Goal: Find specific page/section: Find specific page/section

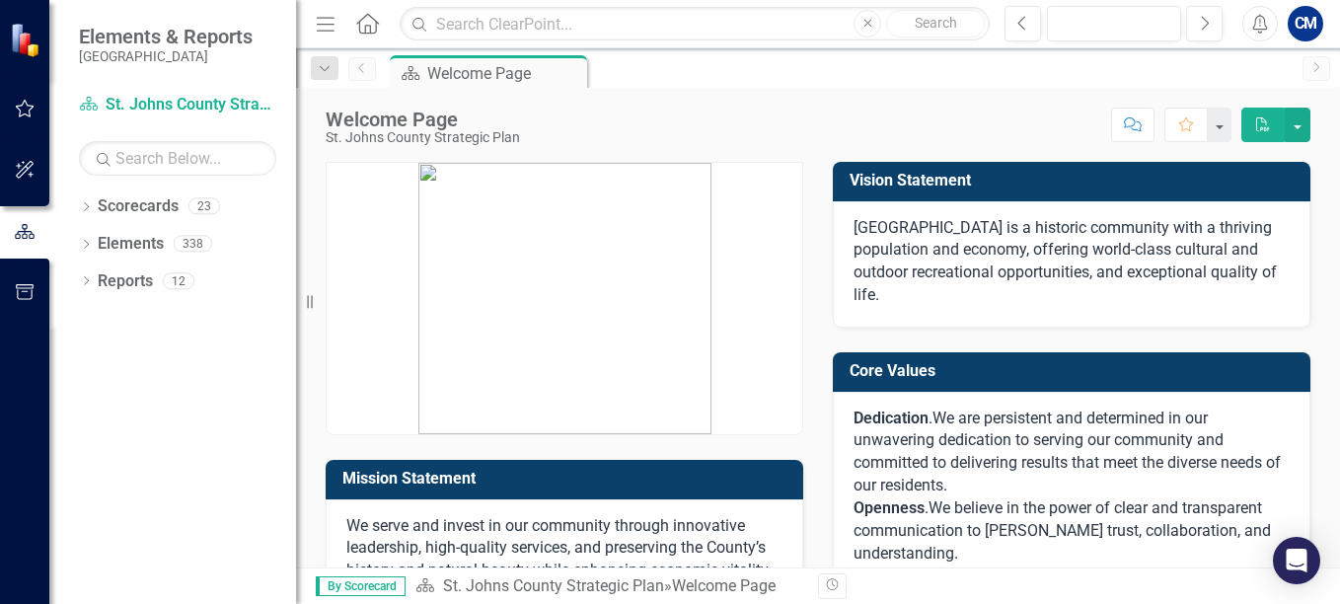
click at [18, 106] on icon "button" at bounding box center [25, 109] width 21 height 16
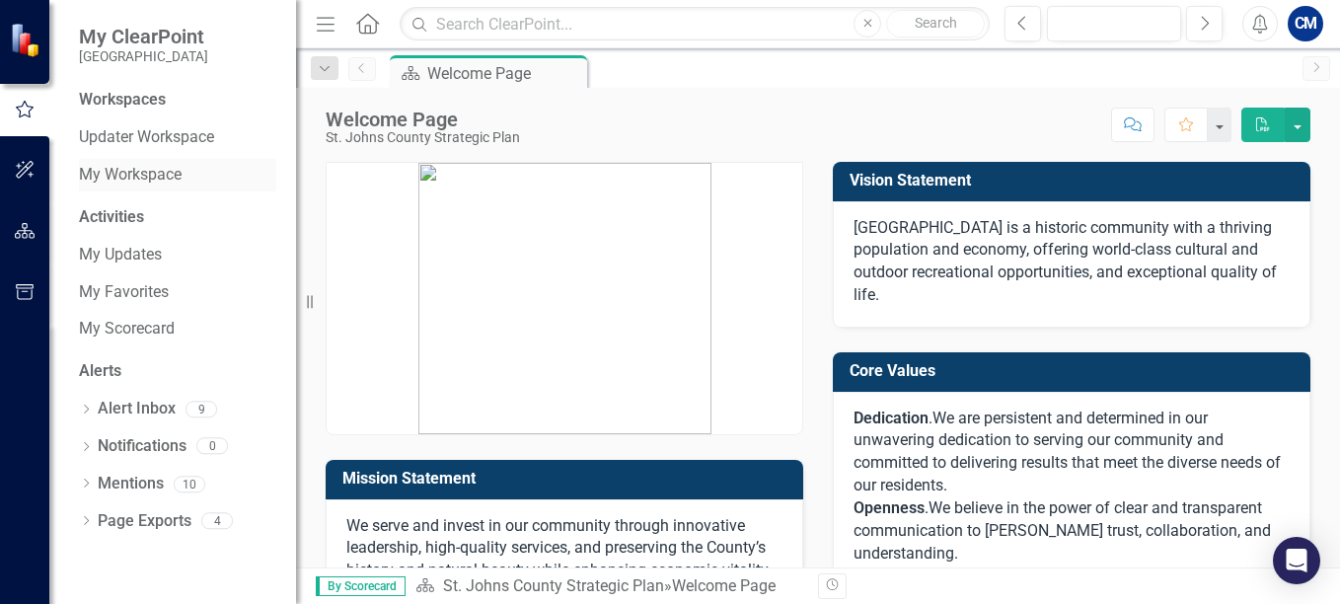
click at [123, 171] on link "My Workspace" at bounding box center [177, 175] width 197 height 23
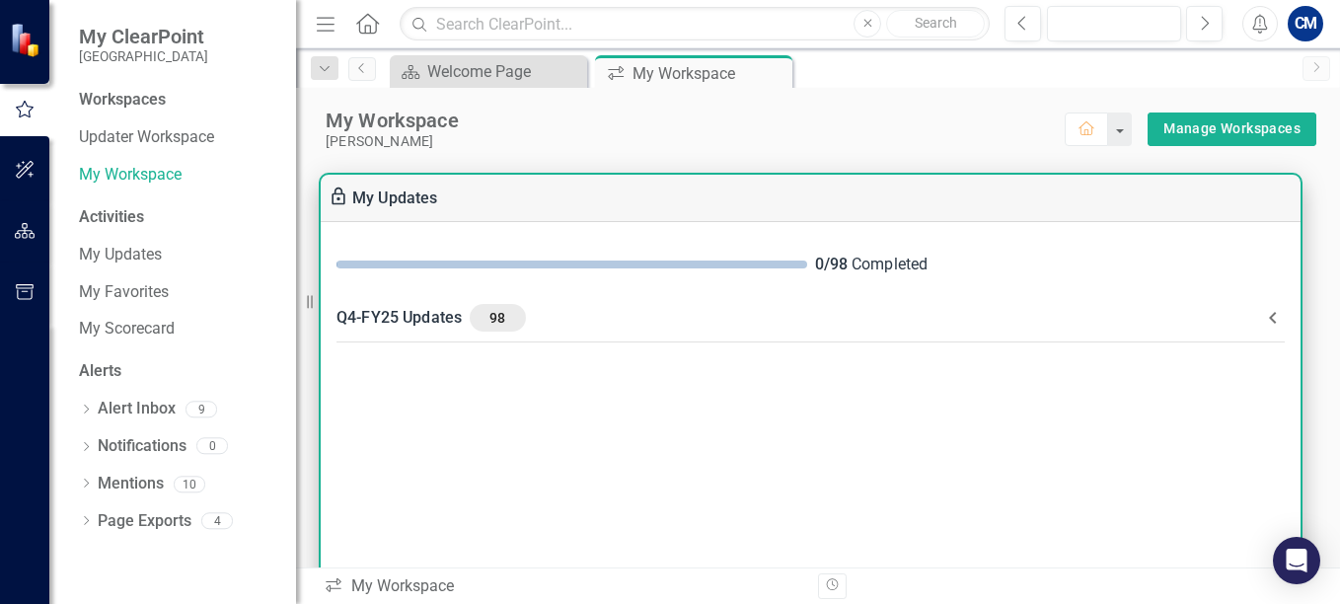
click at [1265, 329] on icon at bounding box center [1273, 318] width 24 height 24
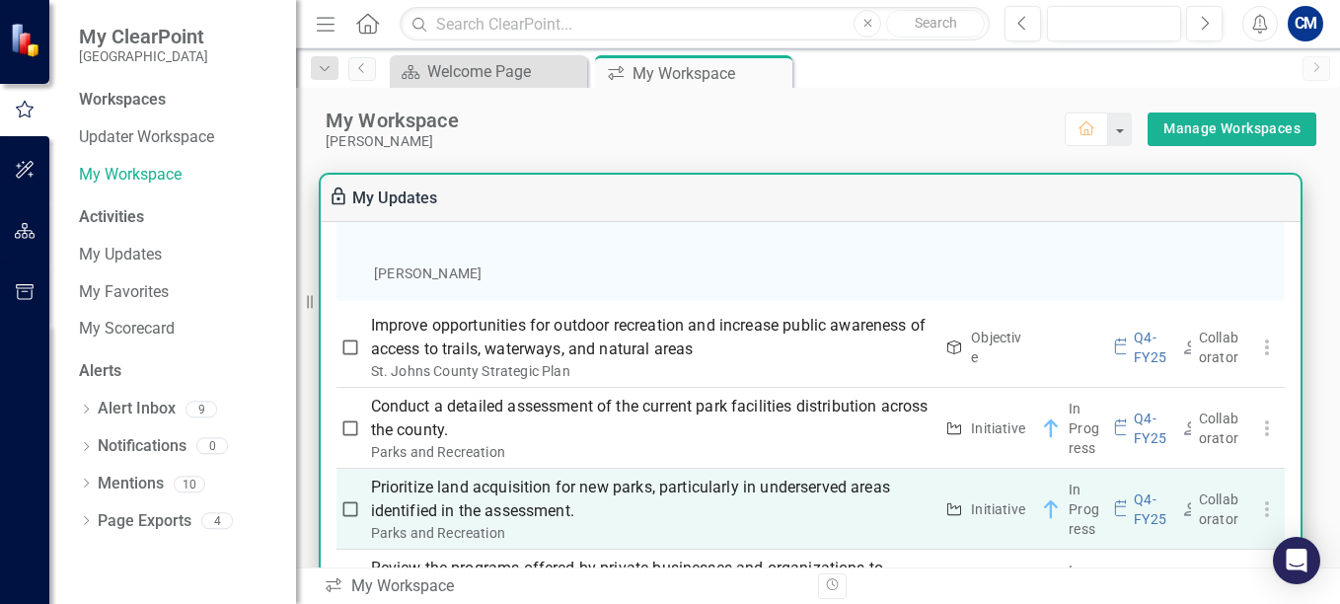
scroll to position [493, 0]
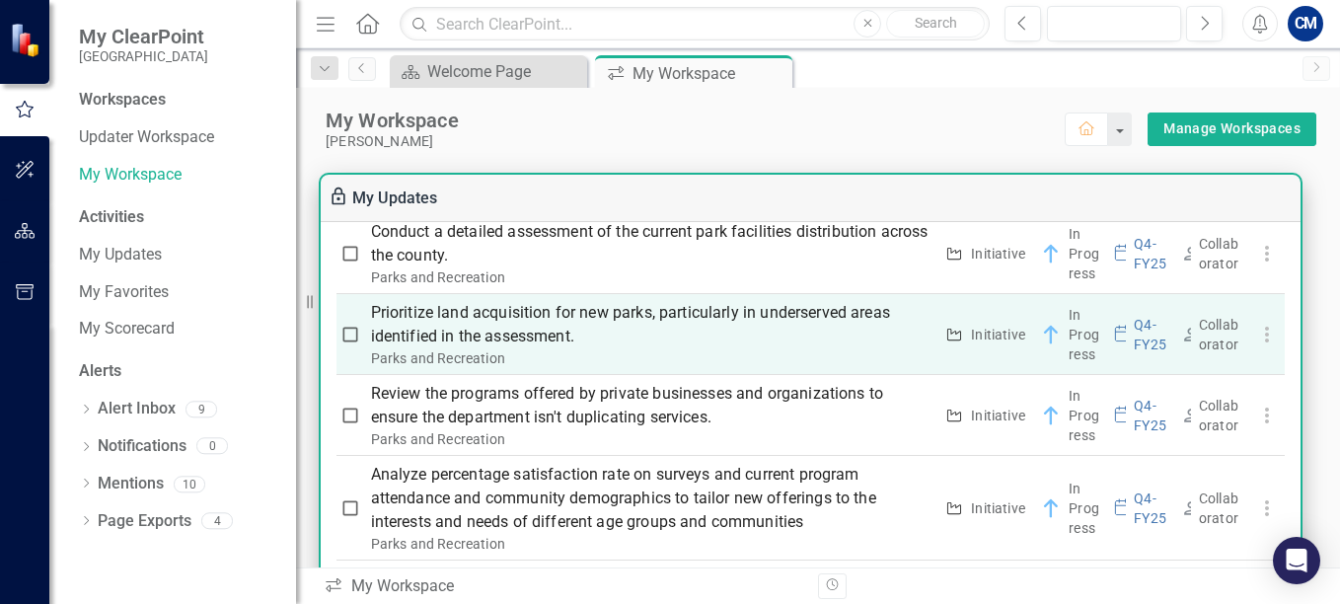
click at [626, 318] on p "Prioritize land acquisition for new parks, particularly in underserved areas id…" at bounding box center [652, 324] width 562 height 47
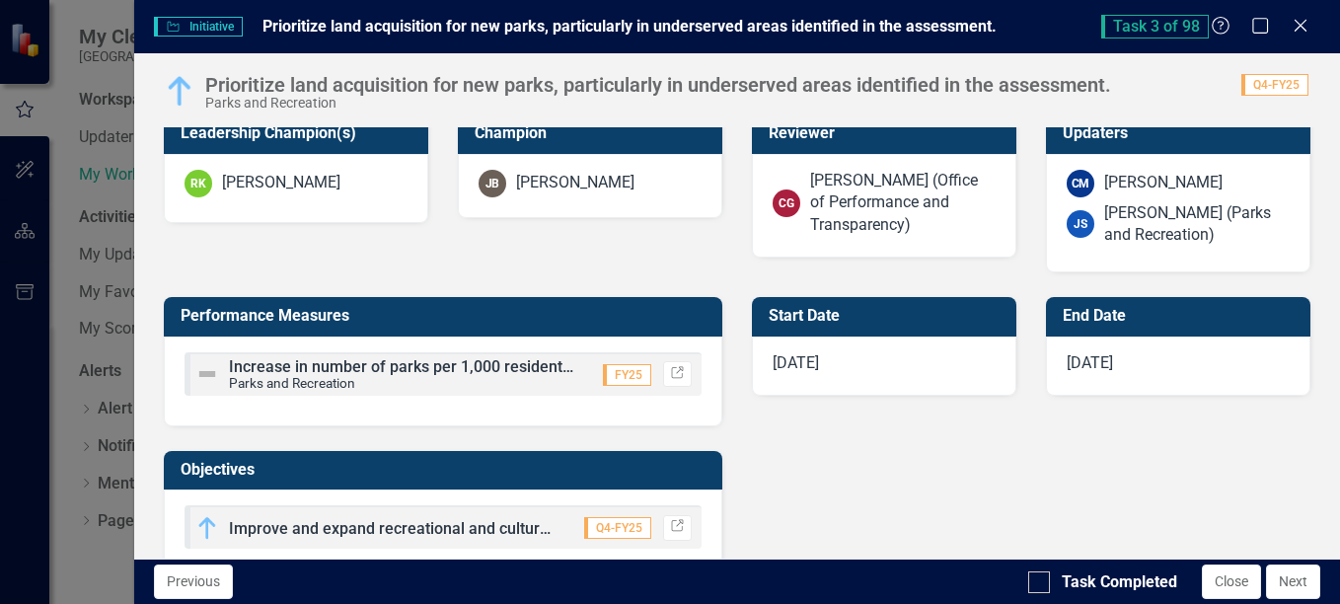
scroll to position [719, 0]
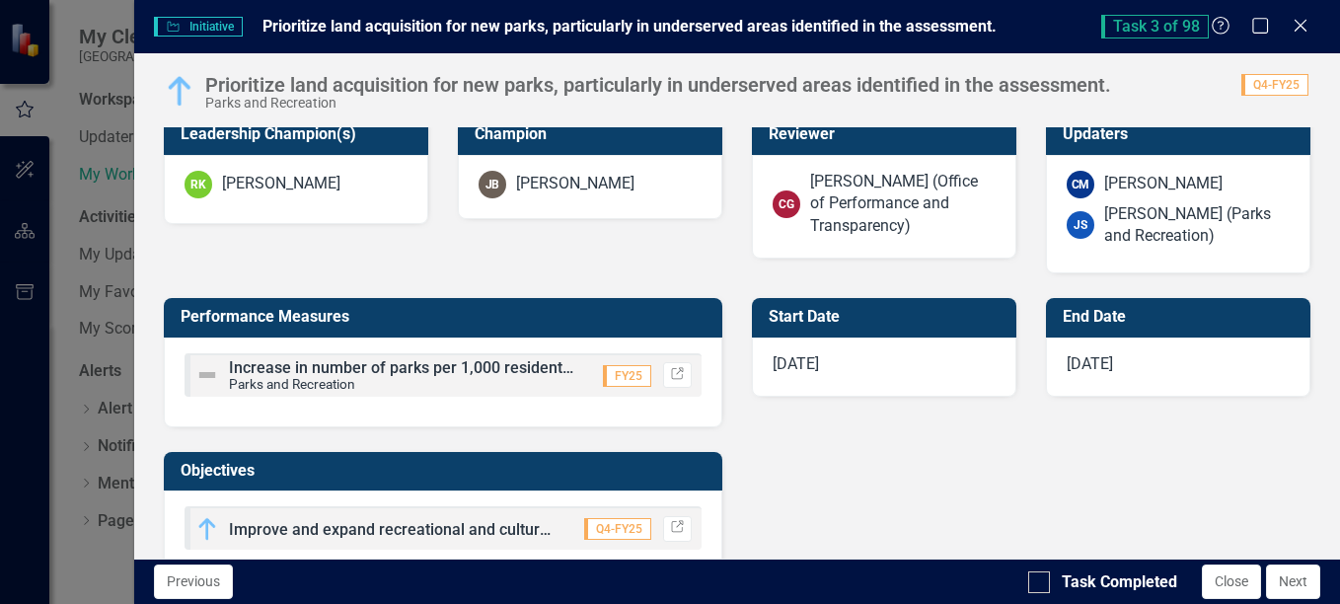
click at [374, 380] on div "Increase in number of parks per 1,000 residents, per National Recreation and Pa…" at bounding box center [403, 376] width 349 height 32
click at [288, 368] on span "Increase in number of parks per 1,000 residents, per National Recreation and Pa…" at bounding box center [568, 367] width 679 height 19
click at [251, 368] on span "Increase in number of parks per 1,000 residents, per National Recreation and Pa…" at bounding box center [568, 367] width 679 height 19
click at [252, 368] on span "Increase in number of parks per 1,000 residents, per National Recreation and Pa…" at bounding box center [568, 367] width 679 height 19
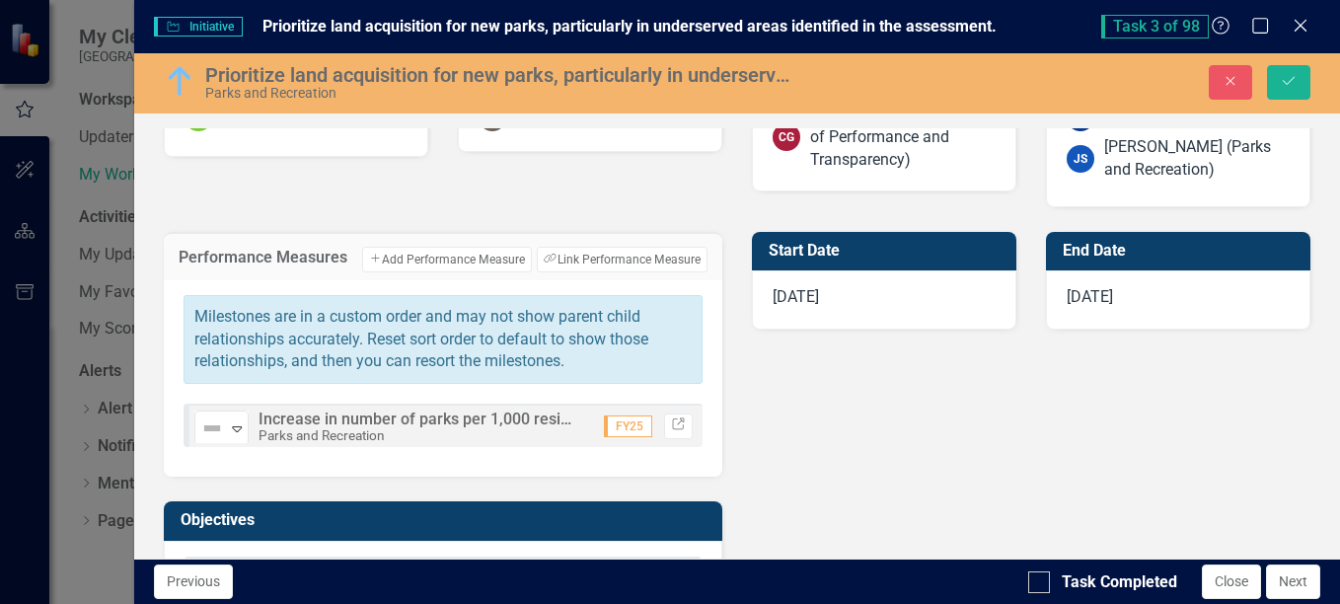
scroll to position [789, 0]
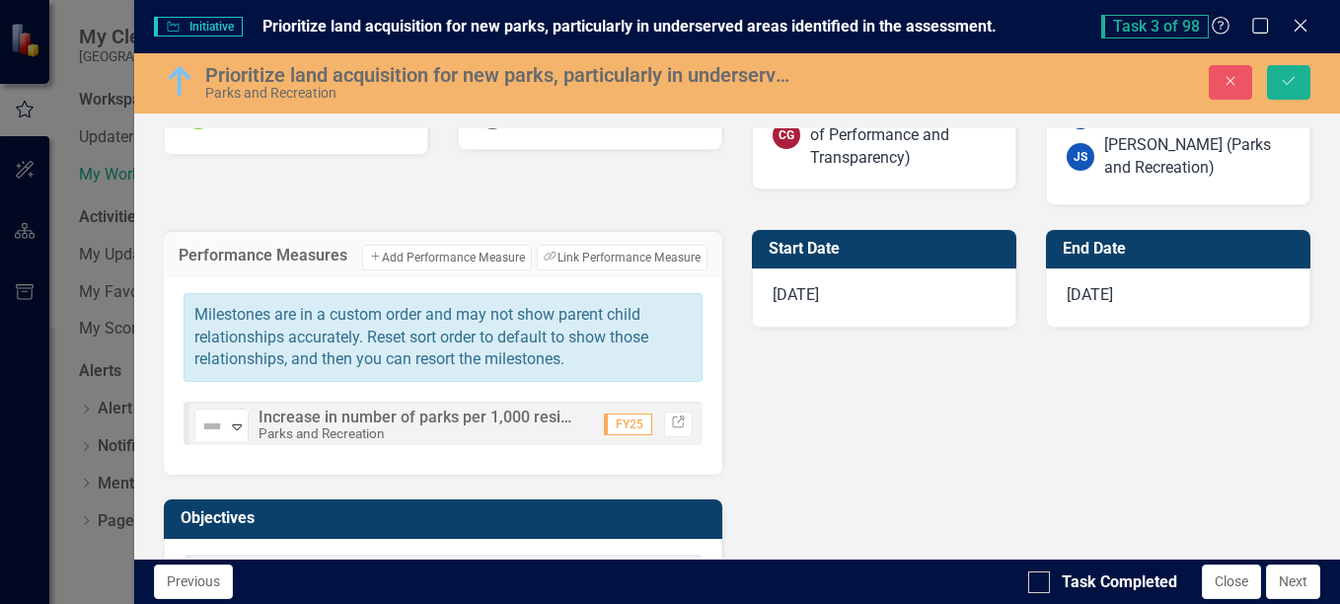
click at [463, 421] on span "Increase in number of parks per 1,000 residents, per National Recreation and Pa…" at bounding box center [597, 416] width 679 height 19
click at [263, 420] on span "Increase in number of parks per 1,000 residents, per National Recreation and Pa…" at bounding box center [597, 416] width 679 height 19
click at [323, 413] on span "Increase in number of parks per 1,000 residents, per National Recreation and Pa…" at bounding box center [597, 416] width 679 height 19
click at [1299, 22] on icon "Close" at bounding box center [1300, 26] width 20 height 16
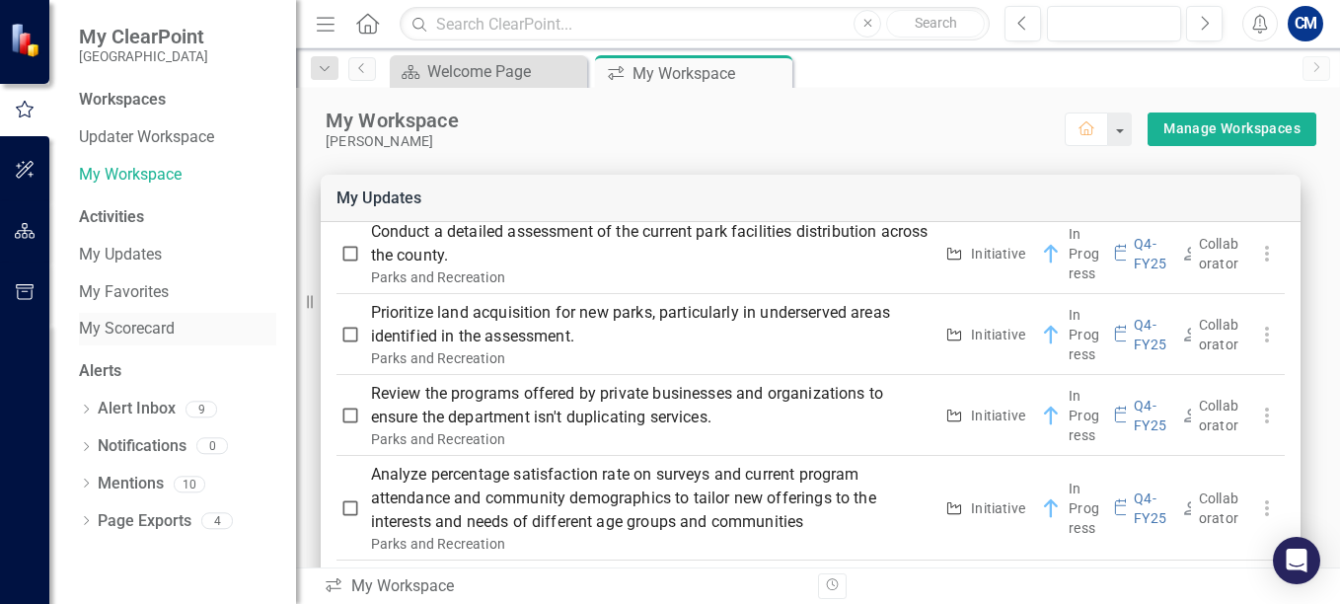
click at [130, 333] on link "My Scorecard" at bounding box center [177, 329] width 197 height 23
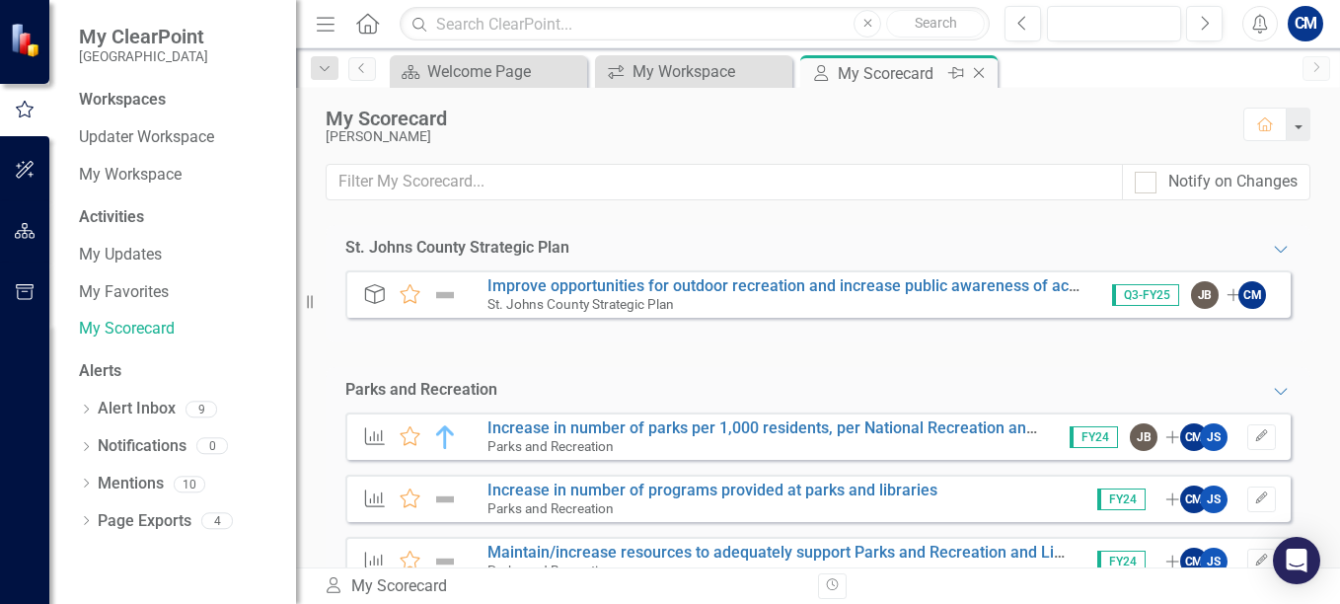
click at [981, 75] on icon at bounding box center [979, 73] width 11 height 11
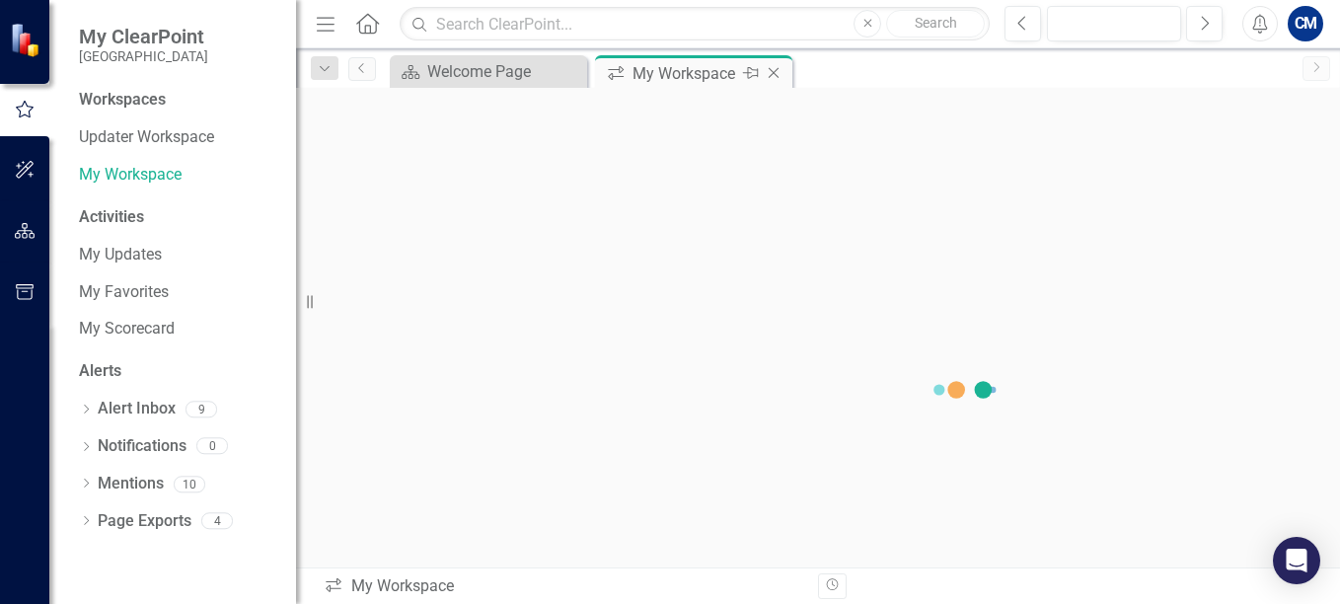
click at [778, 76] on icon "Close" at bounding box center [774, 73] width 20 height 16
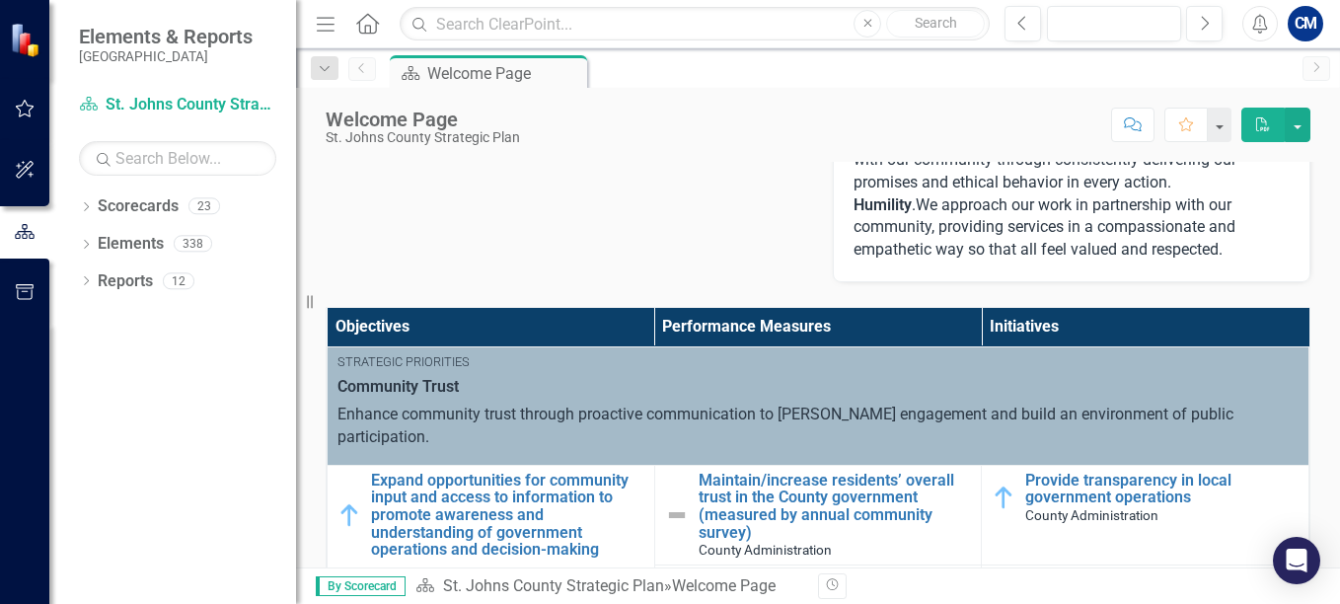
scroll to position [701, 0]
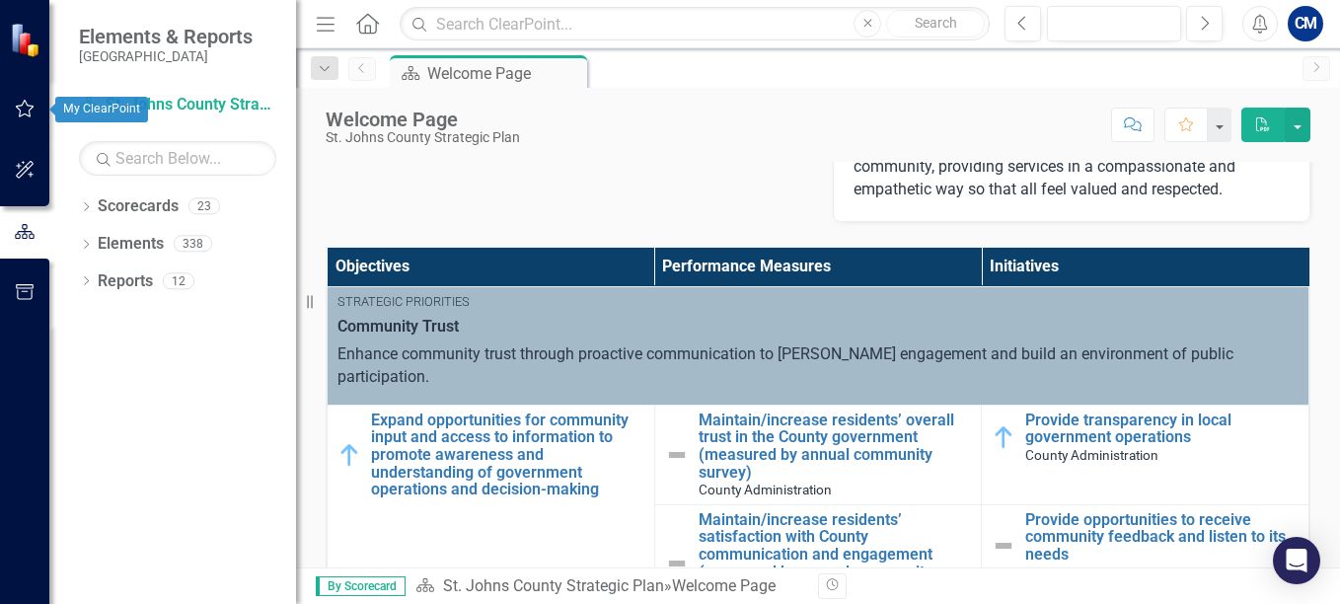
click at [28, 100] on button "button" at bounding box center [25, 109] width 44 height 41
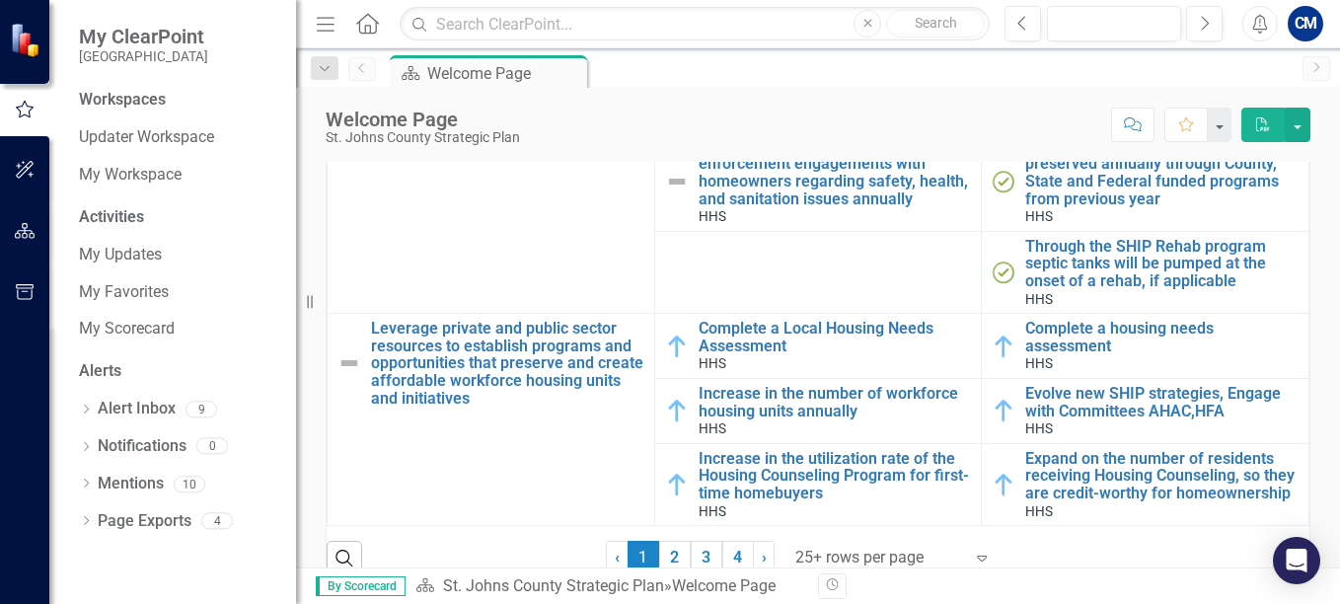
scroll to position [904, 0]
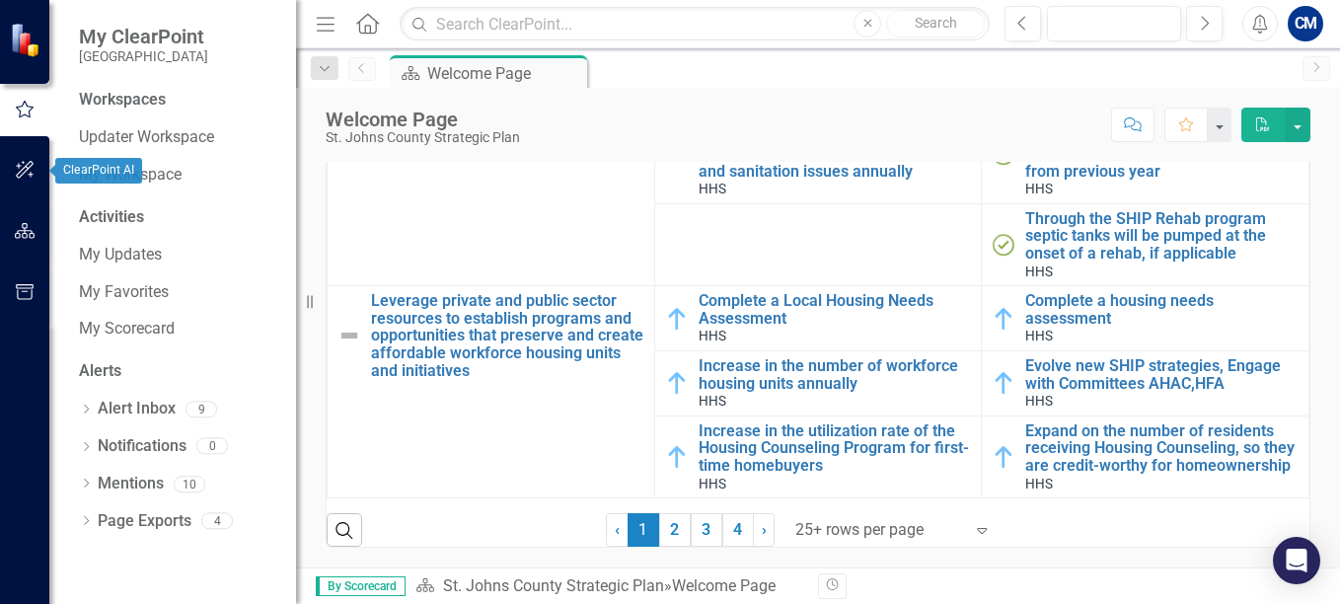
click at [27, 173] on icon "button" at bounding box center [25, 170] width 21 height 16
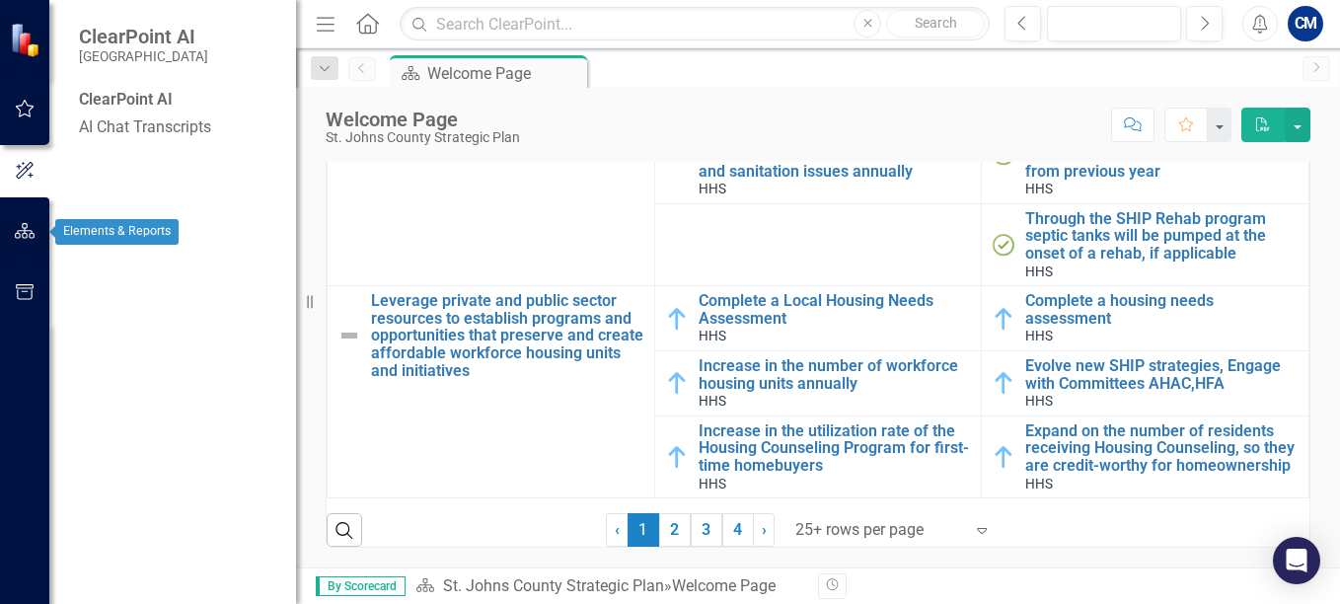
click at [28, 224] on icon "button" at bounding box center [25, 231] width 21 height 16
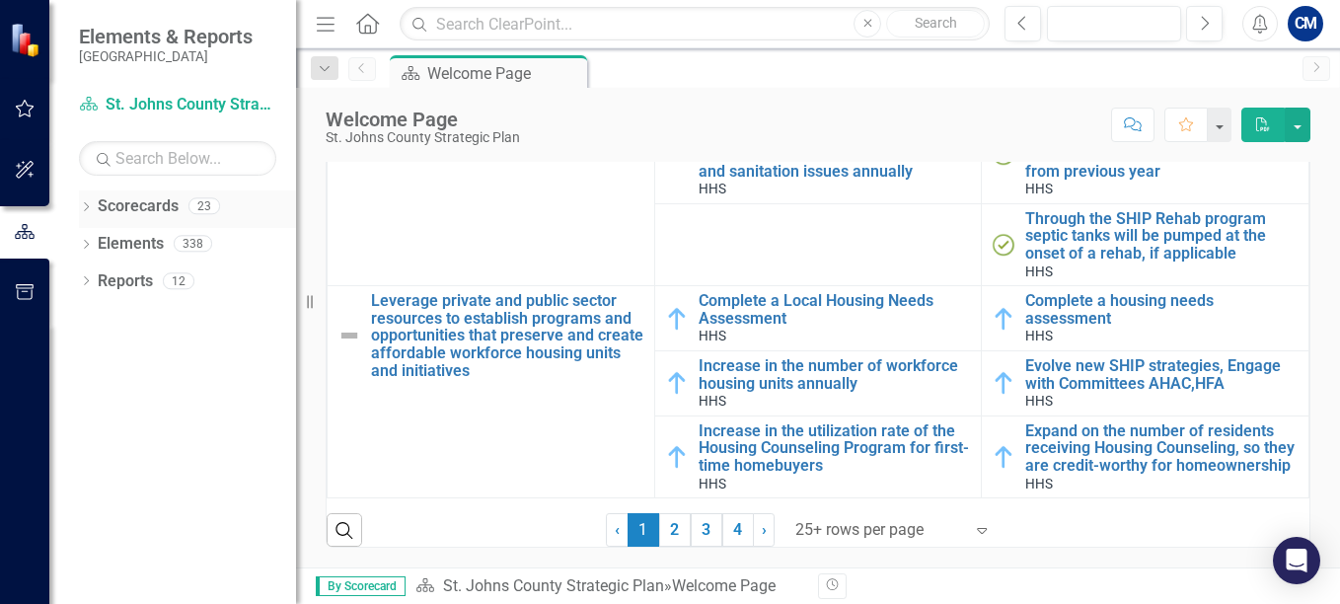
click at [86, 207] on icon "Dropdown" at bounding box center [86, 208] width 14 height 11
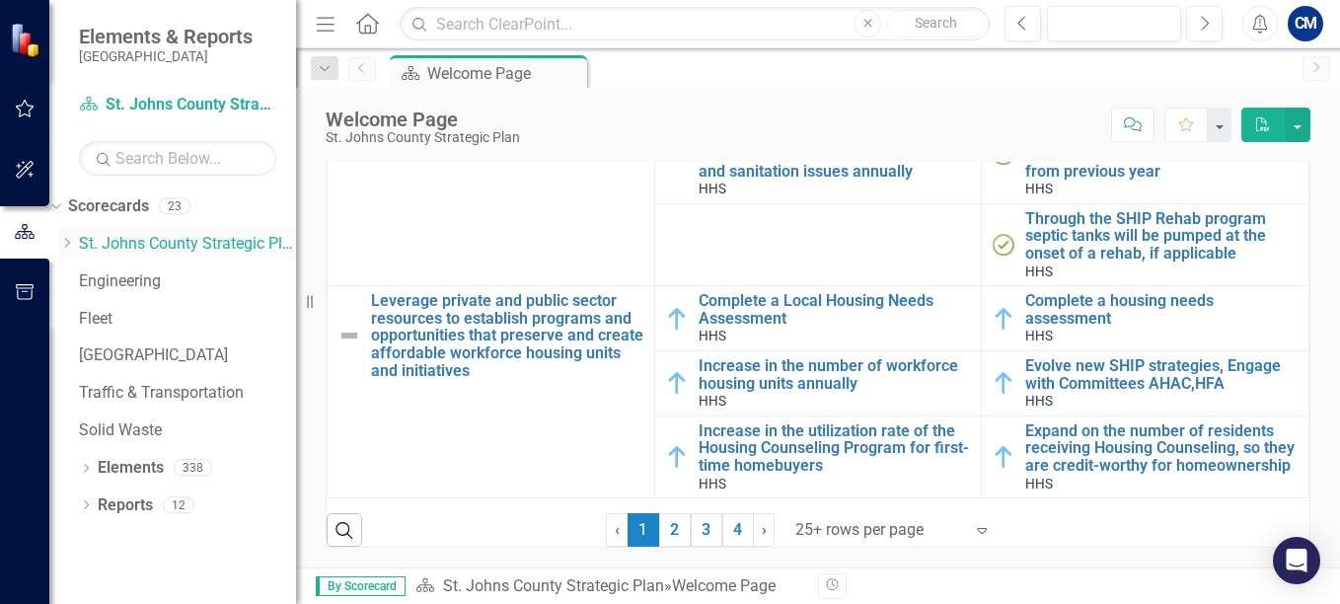
click at [74, 242] on icon "Dropdown" at bounding box center [66, 243] width 15 height 12
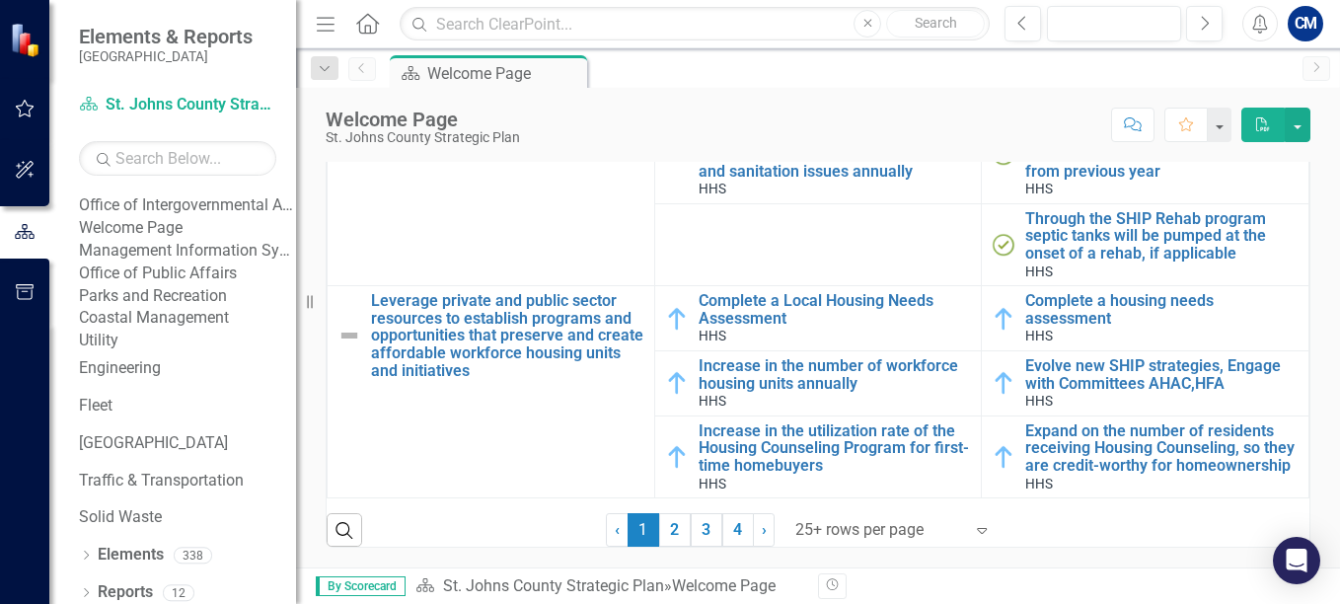
scroll to position [395, 0]
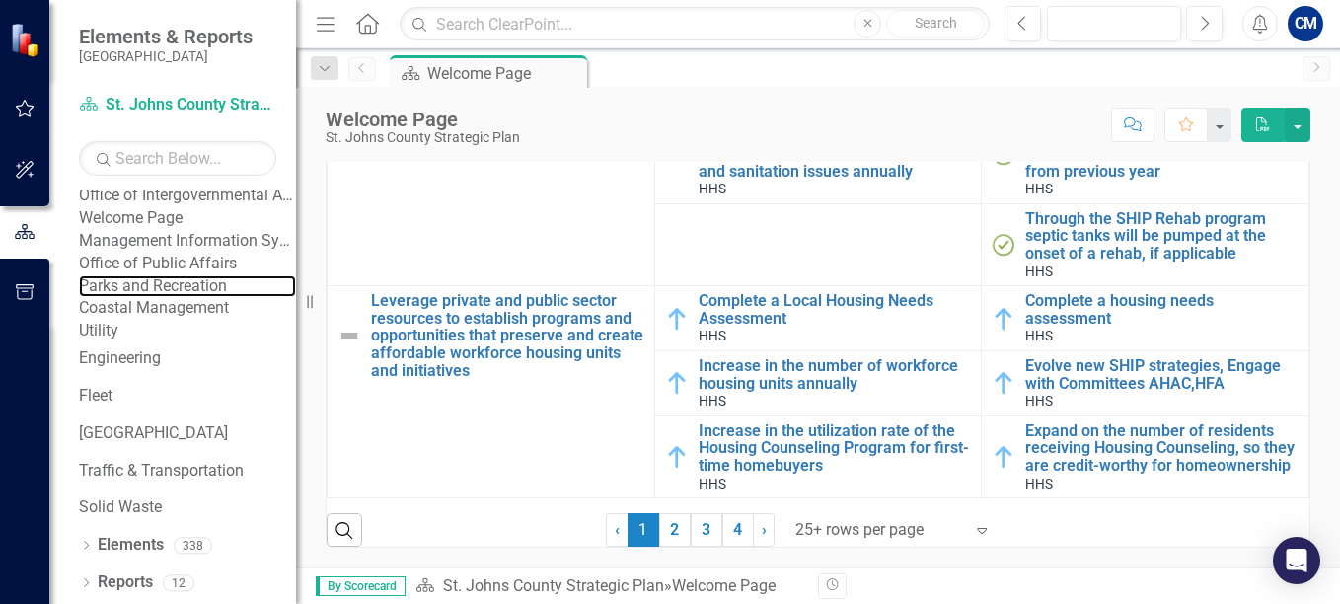
drag, startPoint x: 211, startPoint y: 404, endPoint x: 223, endPoint y: 379, distance: 27.4
click at [212, 298] on link "Parks and Recreation" at bounding box center [187, 286] width 217 height 23
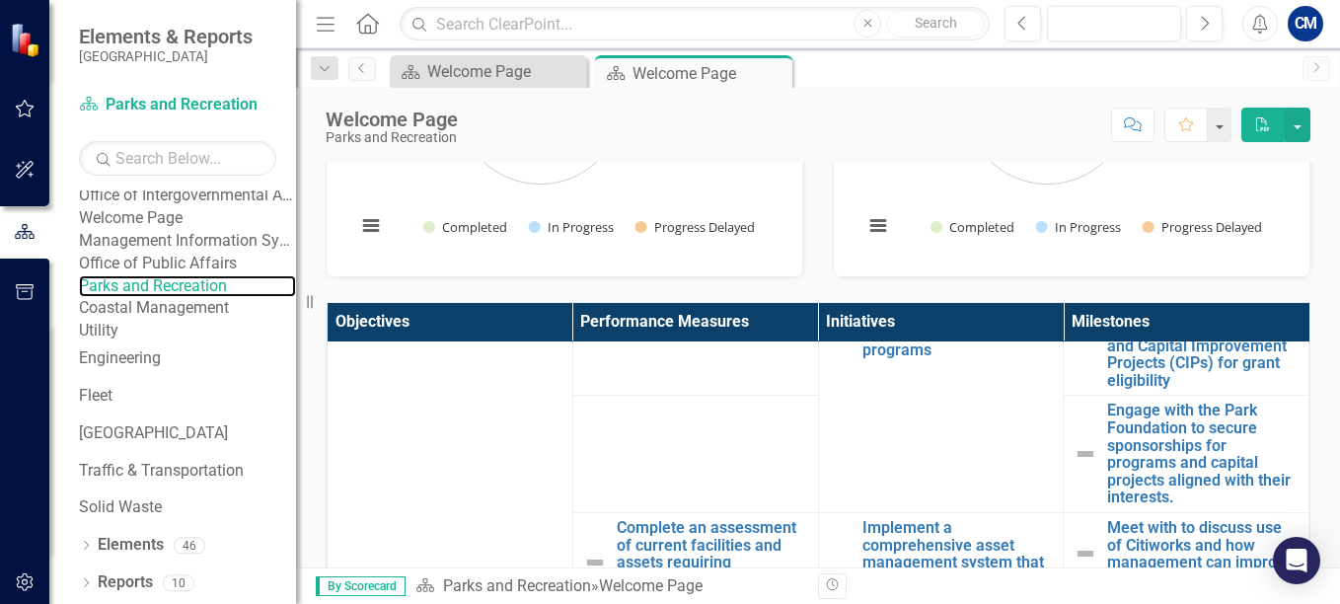
scroll to position [557, 0]
